Goal: Task Accomplishment & Management: Manage account settings

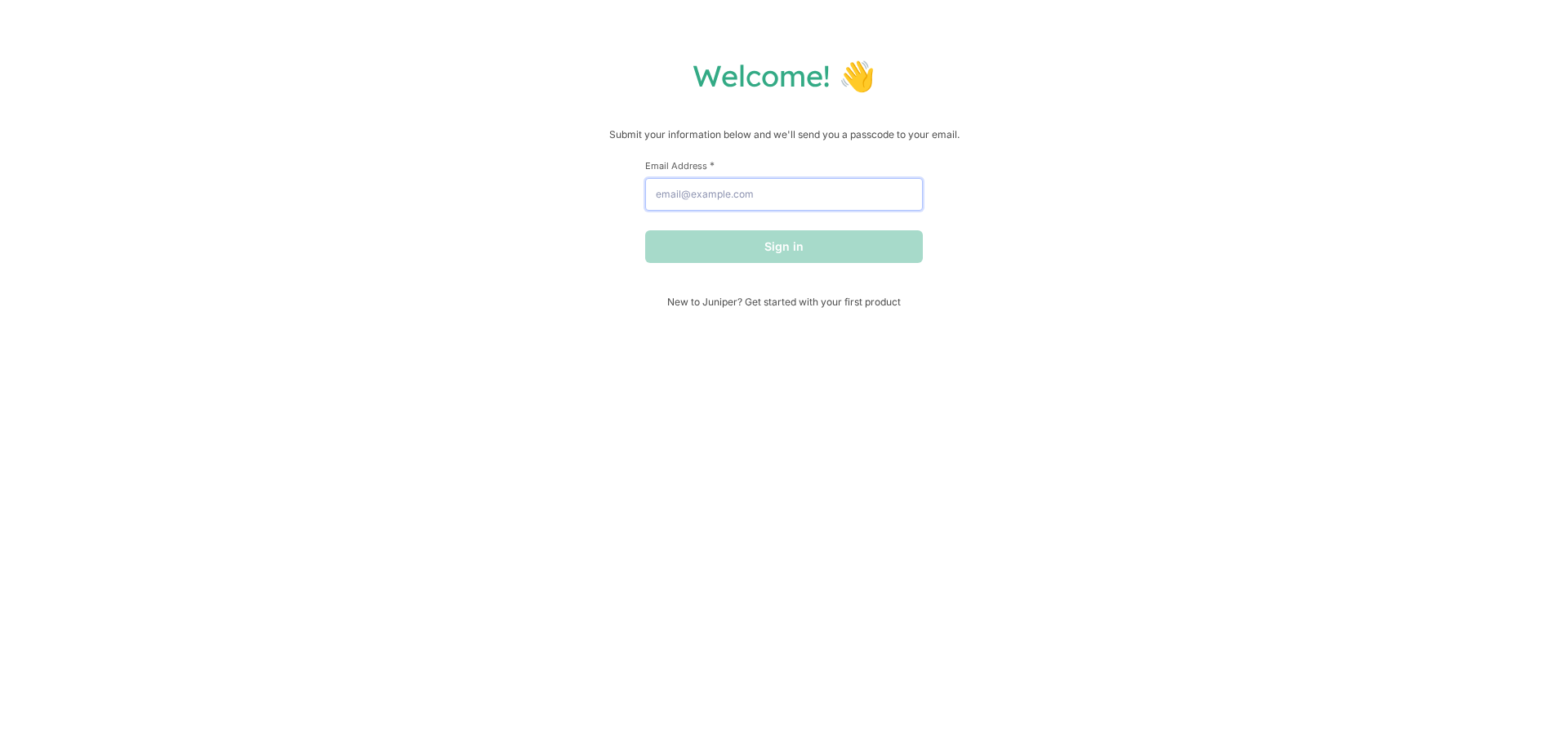
click at [826, 183] on input "Email Address *" at bounding box center [783, 194] width 277 height 33
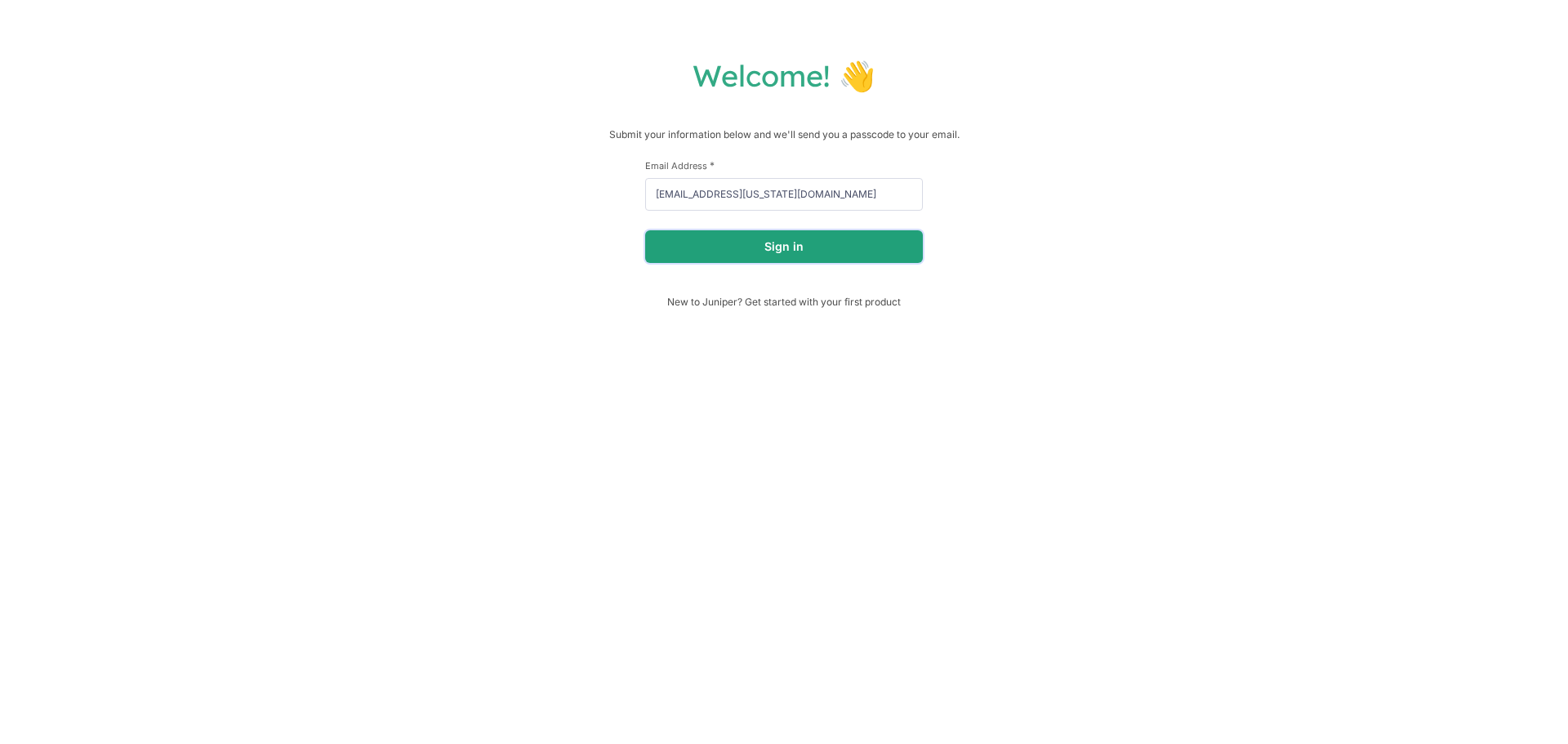
click at [833, 249] on button "Sign in" at bounding box center [783, 246] width 277 height 33
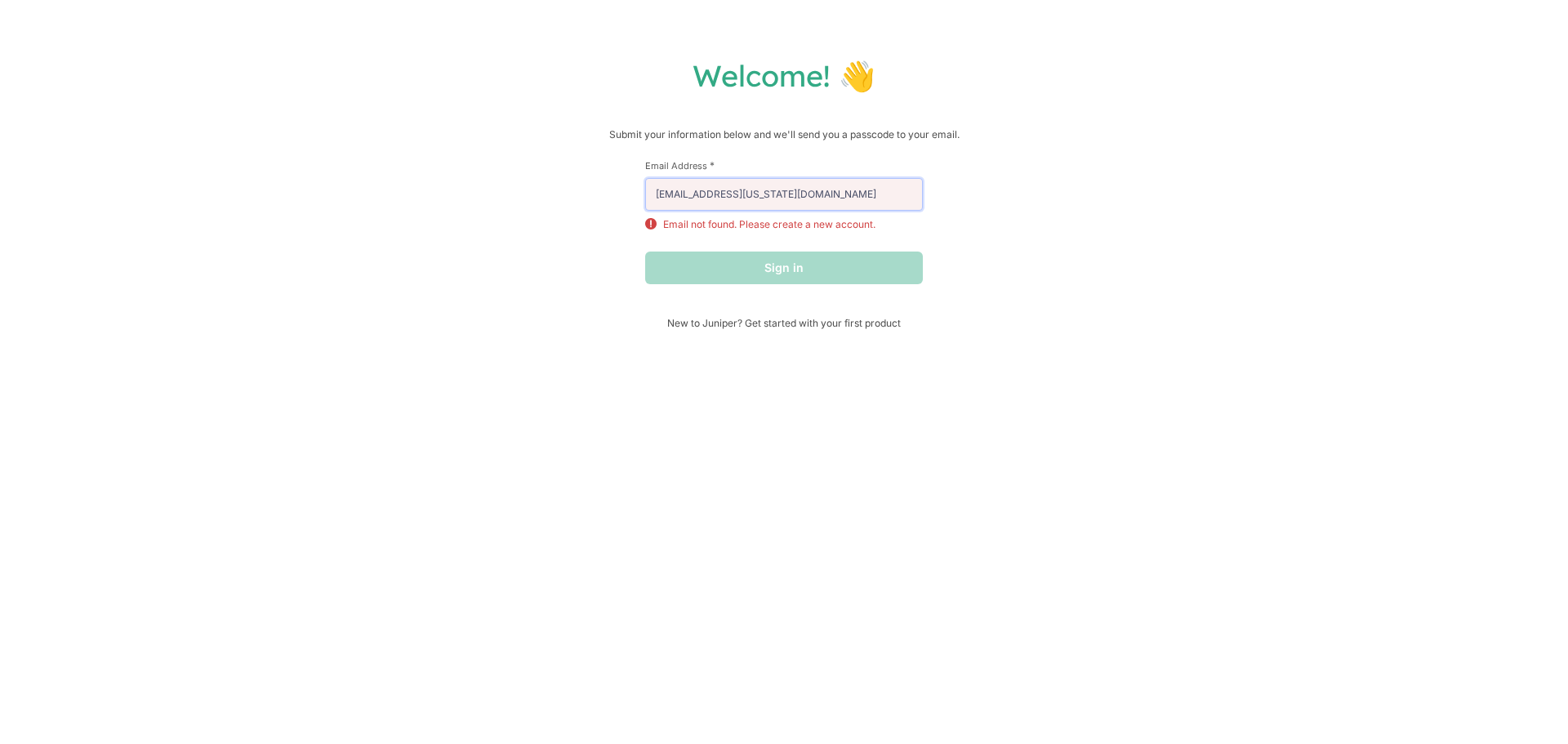
drag, startPoint x: 833, startPoint y: 201, endPoint x: 492, endPoint y: 199, distance: 341.0
click at [492, 199] on div "Welcome! 👋 Submit your information below and we'll send you a passcode to your …" at bounding box center [784, 192] width 1535 height 272
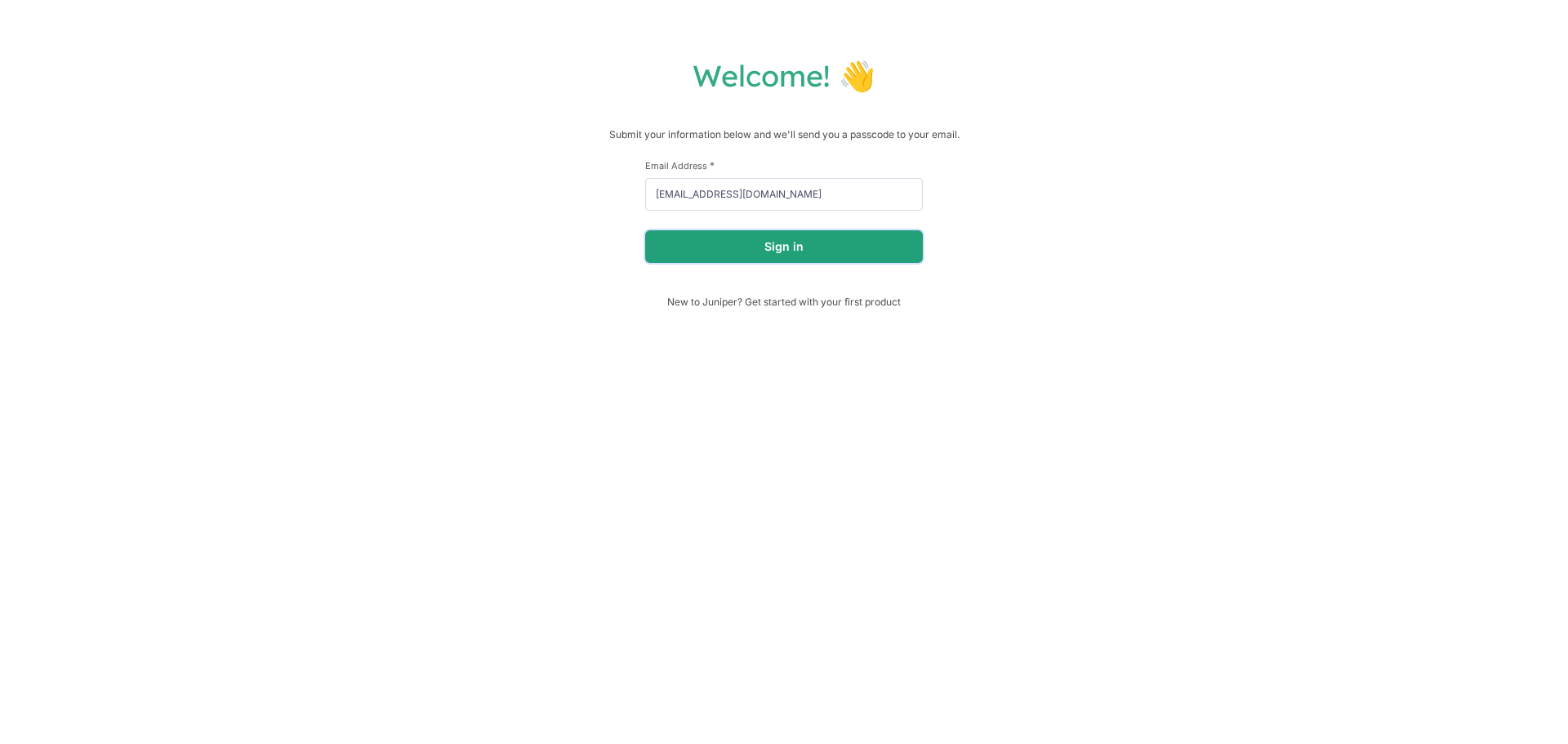
click at [780, 263] on button "Sign in" at bounding box center [783, 246] width 277 height 33
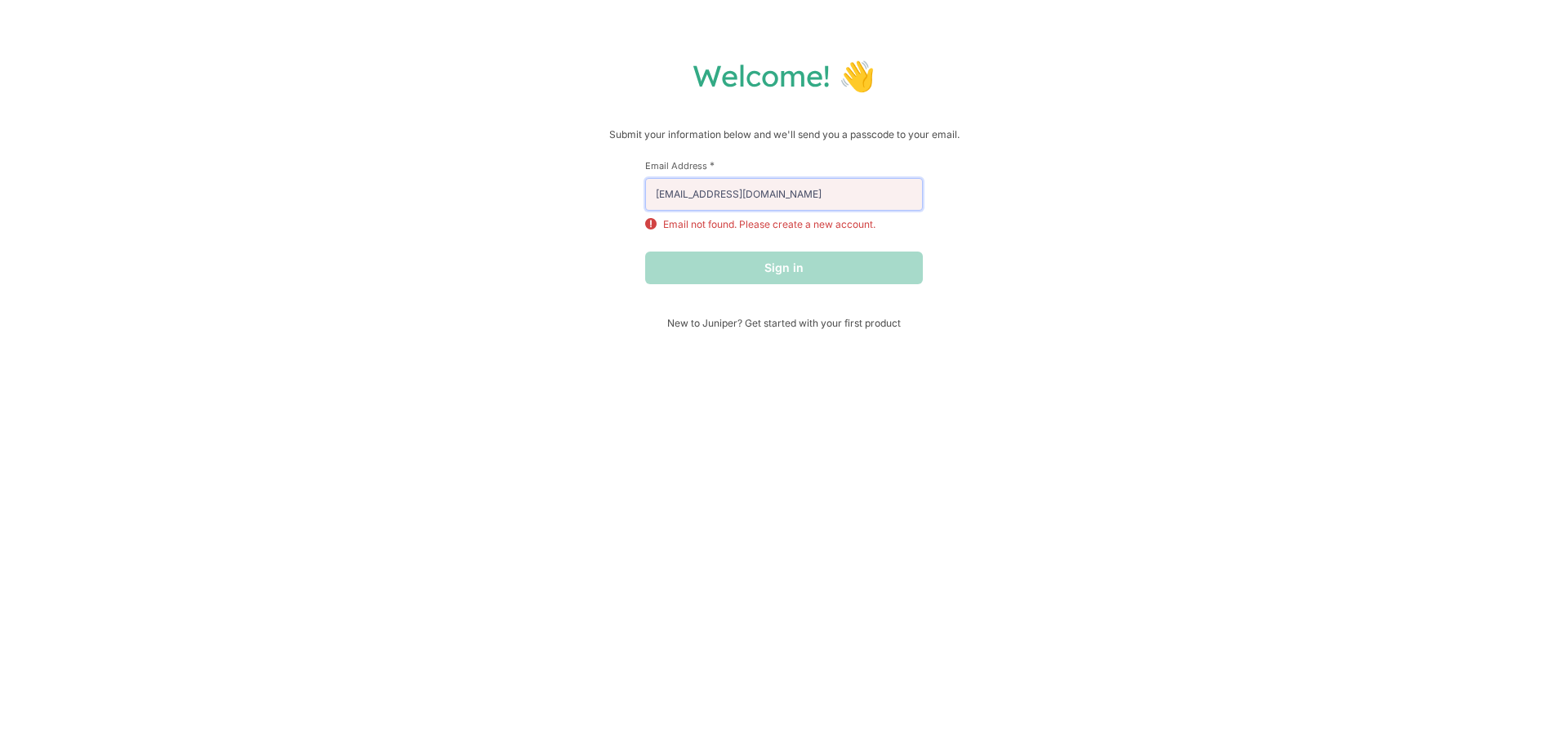
drag, startPoint x: 806, startPoint y: 197, endPoint x: 533, endPoint y: 183, distance: 273.4
click at [533, 183] on div "Welcome! 👋 Submit your information below and we'll send you a passcode to your …" at bounding box center [784, 192] width 1535 height 272
type input "[EMAIL_ADDRESS][US_STATE][DOMAIN_NAME]"
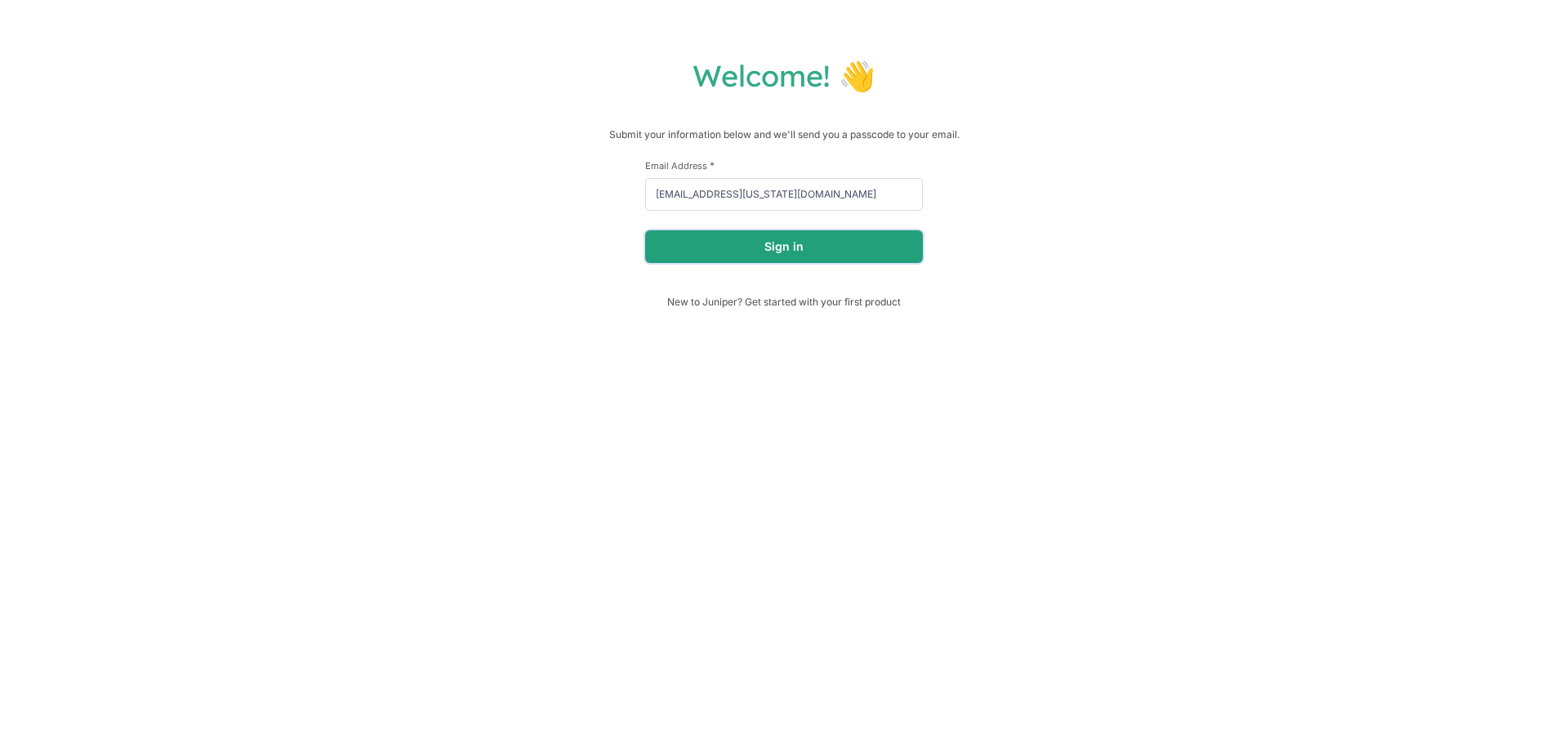
click at [875, 248] on button "Sign in" at bounding box center [783, 246] width 277 height 33
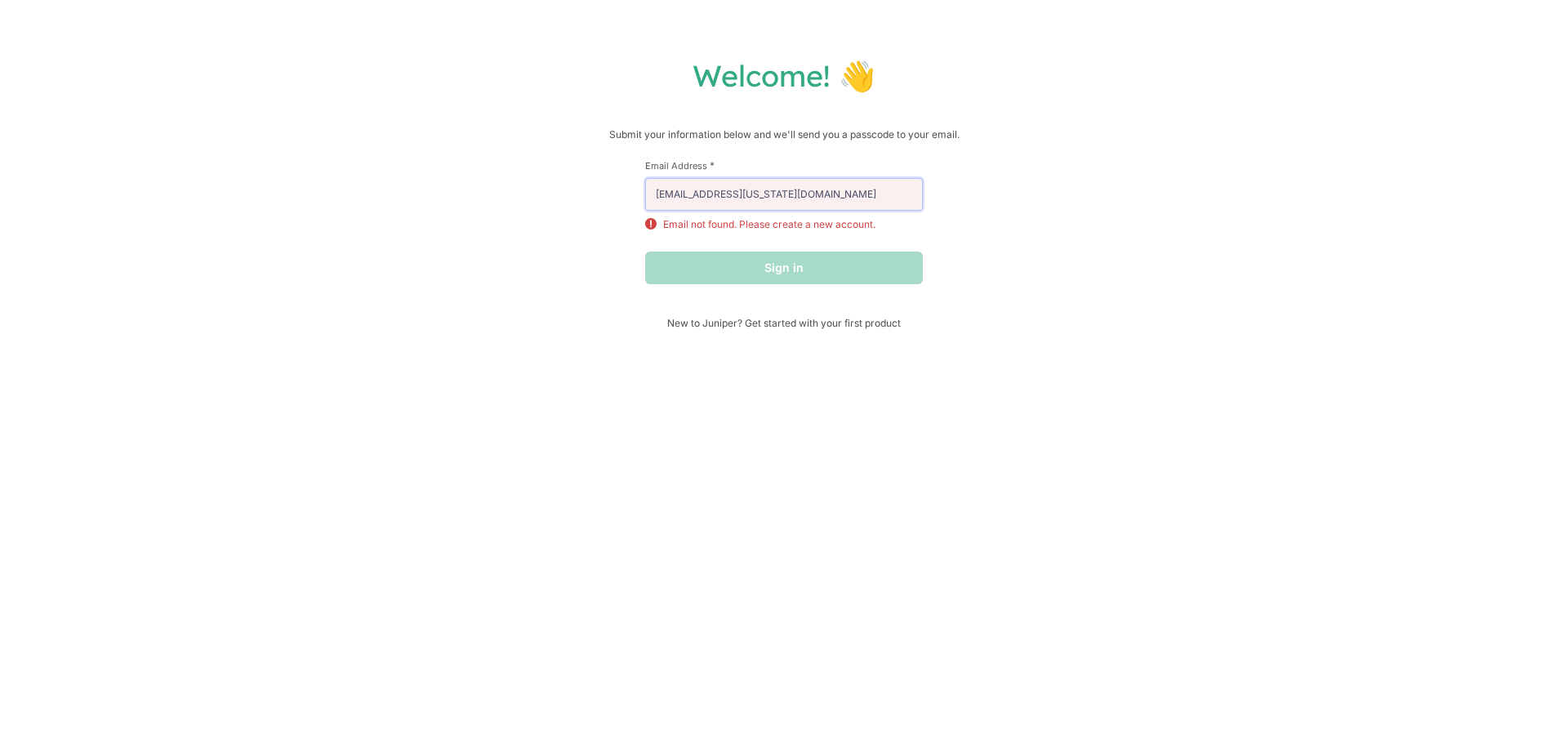
click at [773, 185] on input "[EMAIL_ADDRESS][US_STATE][DOMAIN_NAME]" at bounding box center [783, 194] width 277 height 33
